Goal: Find specific page/section: Find specific page/section

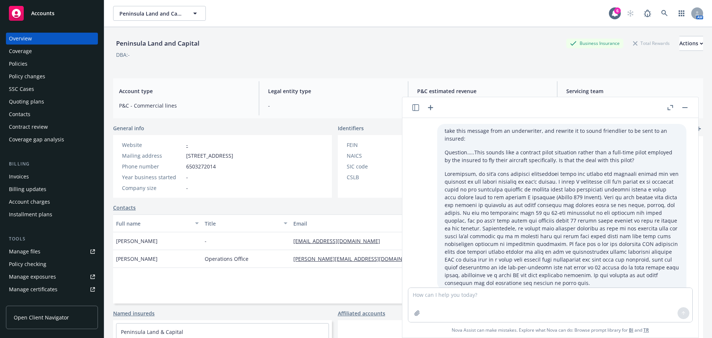
scroll to position [268, 0]
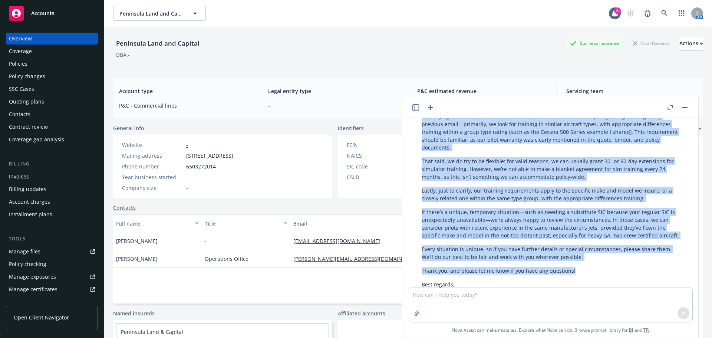
click at [683, 104] on button "button" at bounding box center [685, 107] width 9 height 9
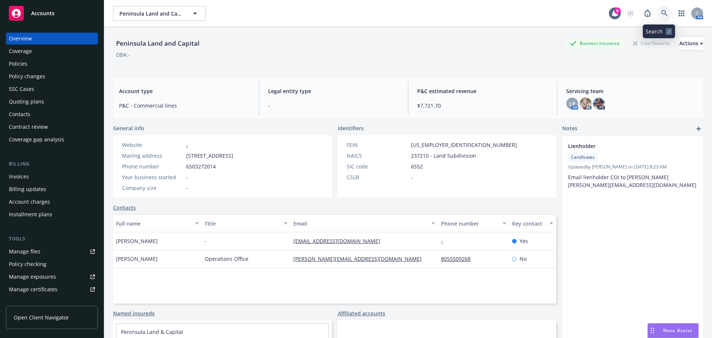
click at [662, 16] on icon at bounding box center [665, 13] width 7 height 7
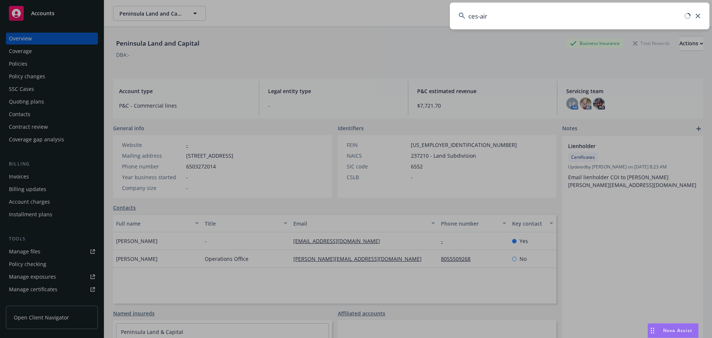
type input "ces-air"
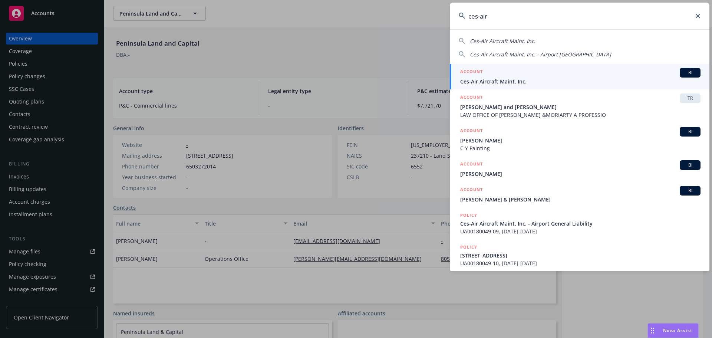
click at [542, 70] on div "ACCOUNT BI" at bounding box center [581, 73] width 240 height 10
